Goal: Navigation & Orientation: Go to known website

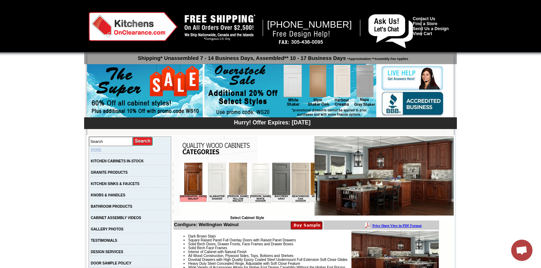
click at [101, 150] on link "HOME" at bounding box center [96, 150] width 11 height 4
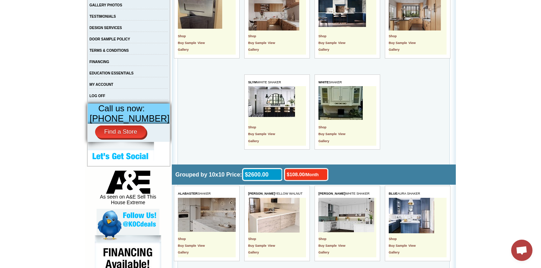
scroll to position [255, 0]
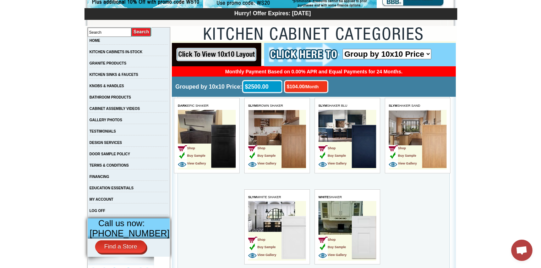
scroll to position [114, 0]
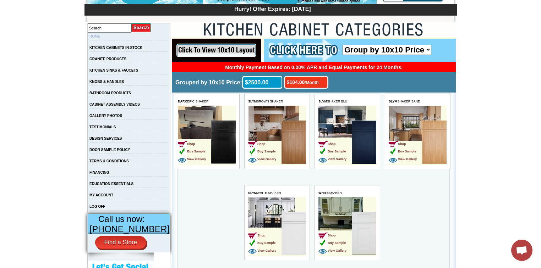
click at [100, 35] on link "HOME" at bounding box center [94, 36] width 11 height 4
